Goal: Navigation & Orientation: Find specific page/section

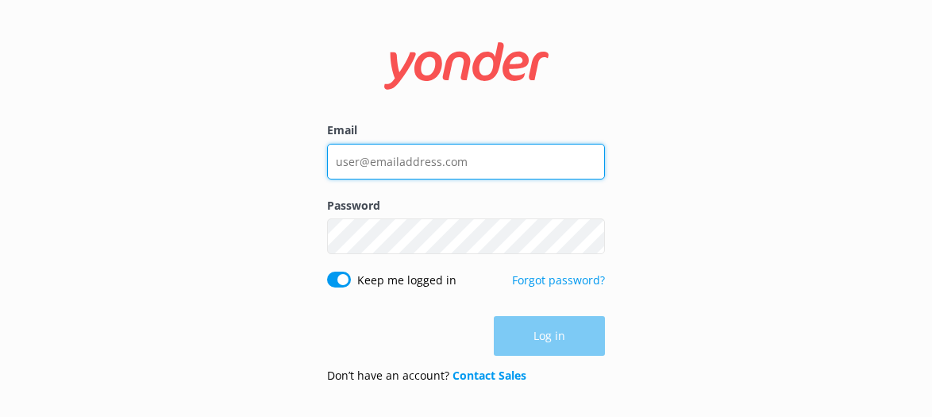
click at [383, 156] on input "Email" at bounding box center [466, 162] width 278 height 36
type input "[EMAIL_ADDRESS][DOMAIN_NAME]"
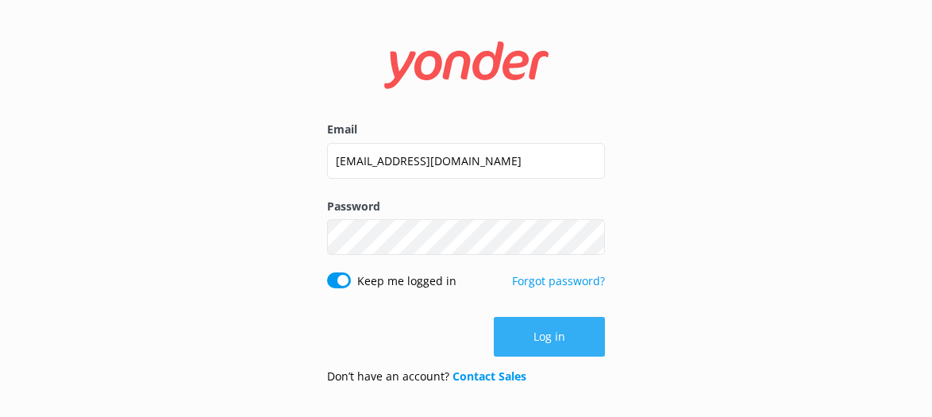
click at [549, 335] on button "Log in" at bounding box center [549, 337] width 111 height 40
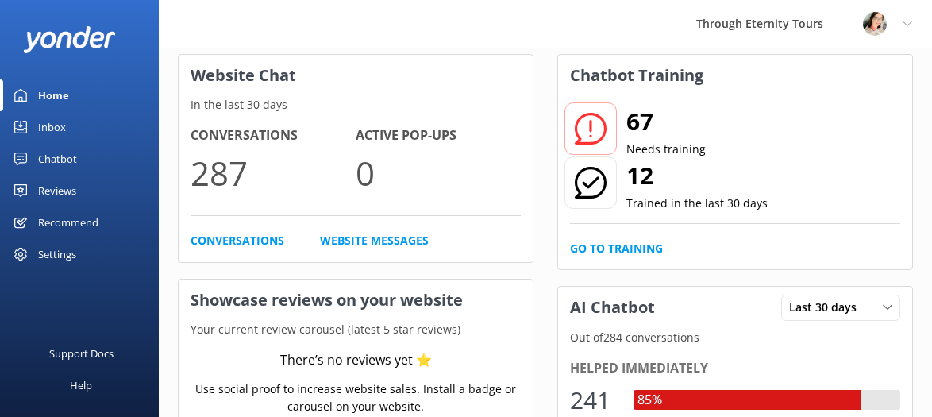
scroll to position [81, 0]
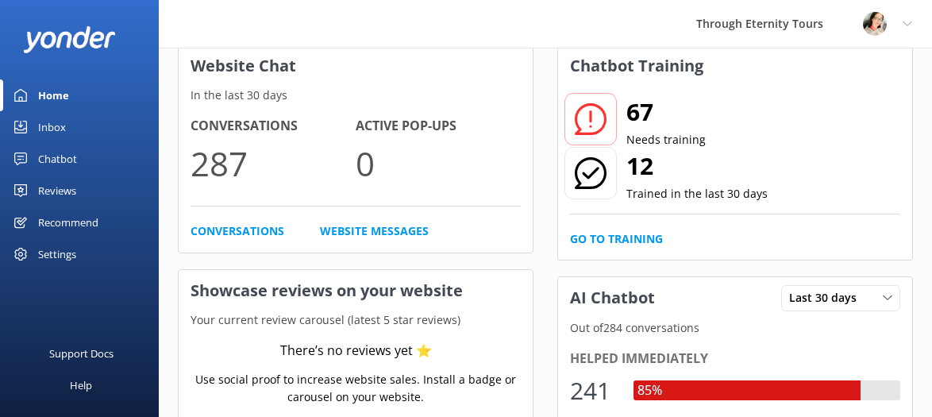
click at [42, 125] on div "Inbox" at bounding box center [52, 127] width 28 height 32
